Goal: Task Accomplishment & Management: Use online tool/utility

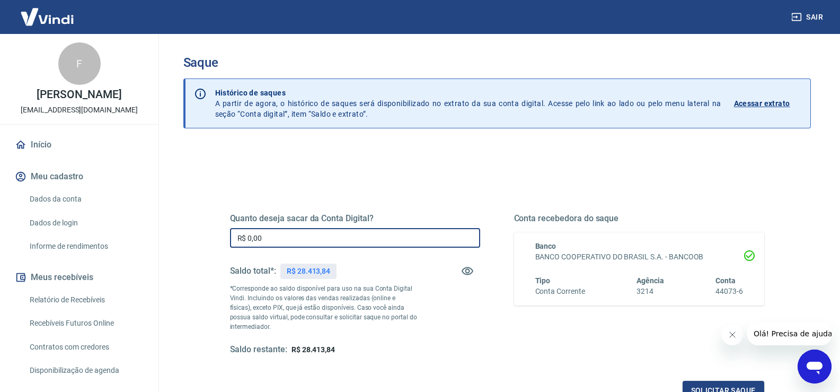
click at [279, 237] on input "R$ 0,00" at bounding box center [355, 238] width 250 height 20
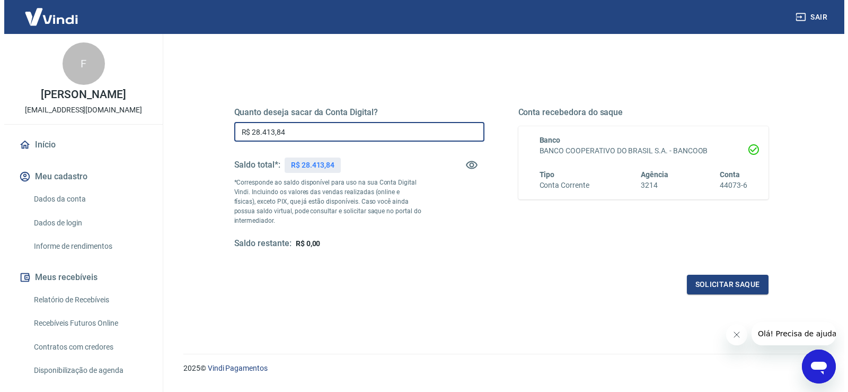
scroll to position [133, 0]
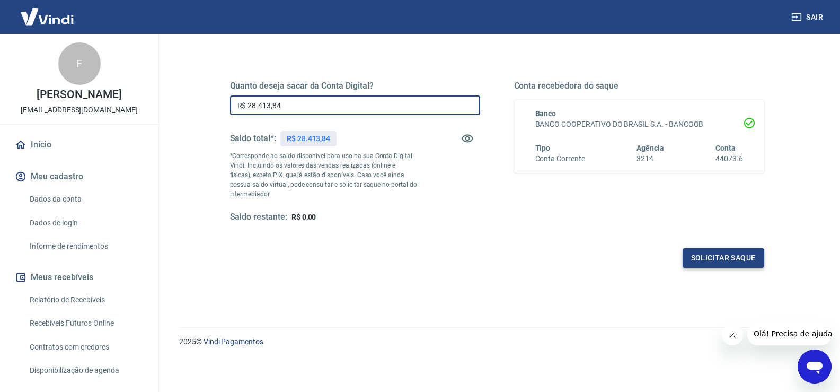
type input "R$ 28.413,84"
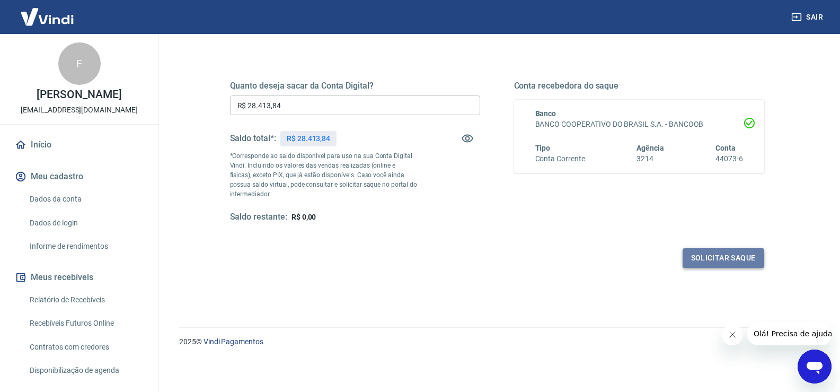
click at [722, 254] on button "Solicitar saque" at bounding box center [724, 258] width 82 height 20
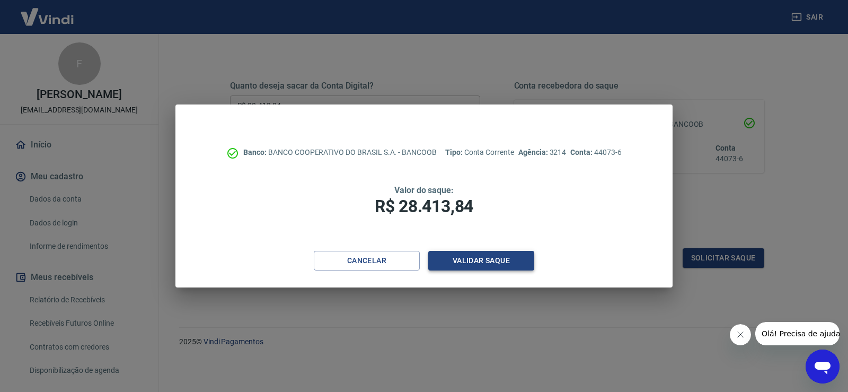
click at [465, 263] on button "Validar saque" at bounding box center [481, 261] width 106 height 20
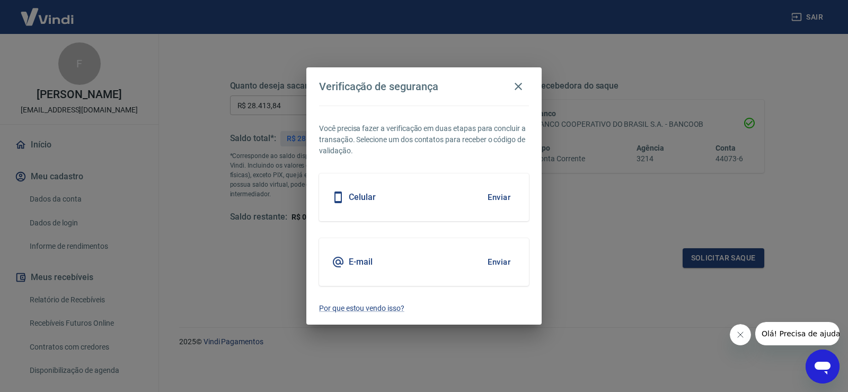
click at [493, 263] on button "Enviar" at bounding box center [499, 262] width 34 height 22
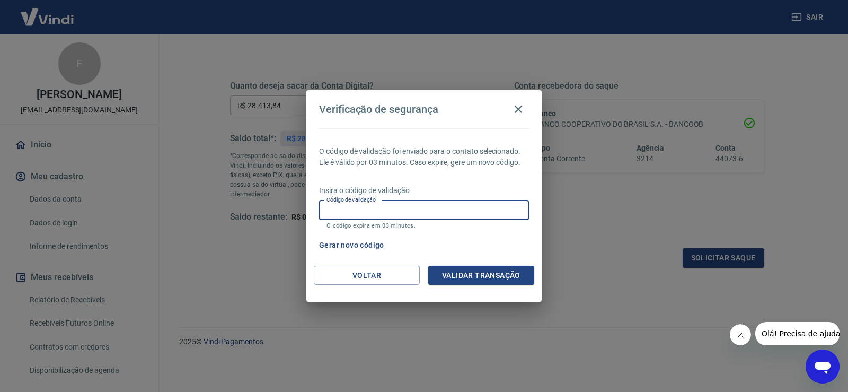
click at [355, 206] on div "Código de validação Código de validação O código expira em 03 minutos." at bounding box center [424, 214] width 210 height 29
type input "406973"
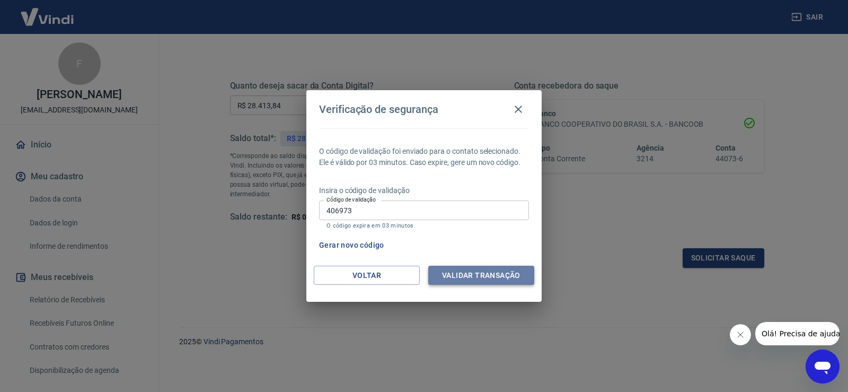
click at [506, 282] on button "Validar transação" at bounding box center [481, 276] width 106 height 20
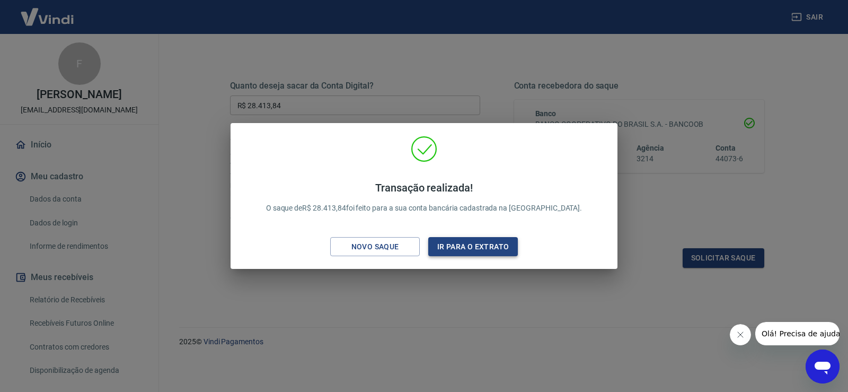
click at [470, 251] on button "Ir para o extrato" at bounding box center [473, 247] width 90 height 20
